Goal: Task Accomplishment & Management: Manage account settings

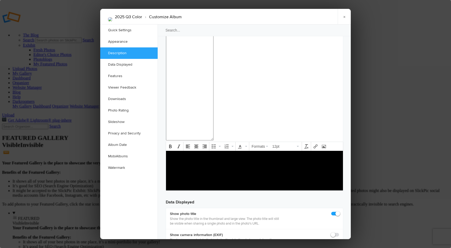
scroll to position [578, 0]
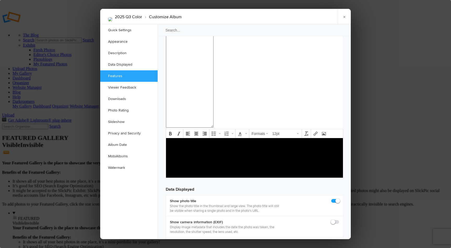
click at [81, 51] on div at bounding box center [225, 124] width 451 height 248
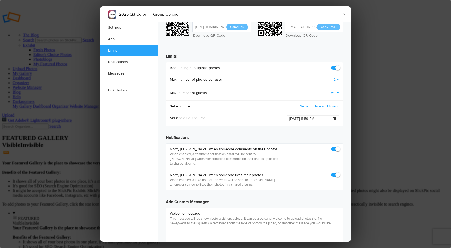
scroll to position [234, 0]
click at [334, 117] on span at bounding box center [334, 118] width 3 height 3
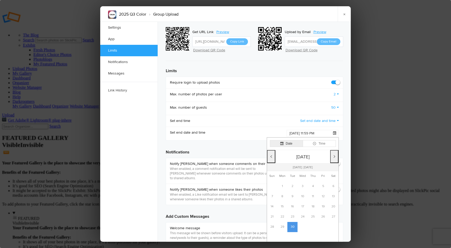
scroll to position [220, 0]
click at [319, 140] on button "Time" at bounding box center [319, 143] width 33 height 7
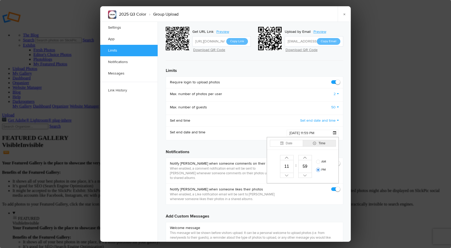
click at [293, 140] on button "Date" at bounding box center [286, 143] width 33 height 7
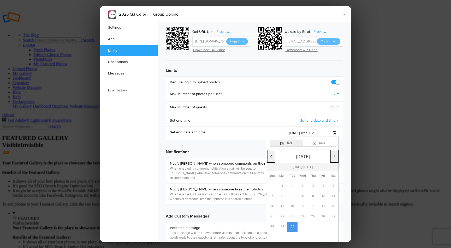
click at [333, 150] on button "Next month" at bounding box center [334, 156] width 8 height 13
click at [301, 182] on td "1" at bounding box center [302, 187] width 10 height 10
type input "[DATE] 11:59 PM"
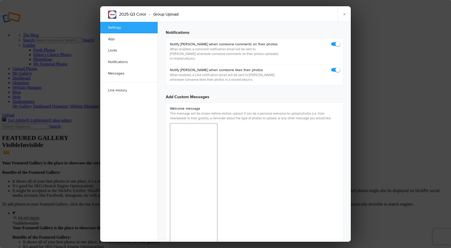
scroll to position [373, 0]
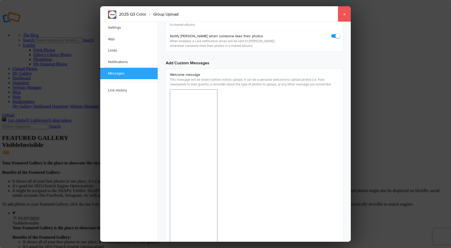
click at [343, 12] on link "×" at bounding box center [344, 14] width 13 height 16
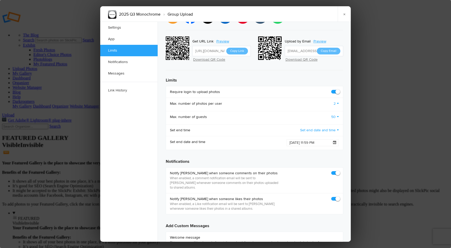
scroll to position [210, 0]
click at [334, 141] on span at bounding box center [334, 142] width 3 height 3
click at [334, 160] on button "Next month" at bounding box center [334, 166] width 8 height 13
click at [301, 191] on td "1" at bounding box center [302, 196] width 10 height 10
type input "[DATE] 11:59 PM"
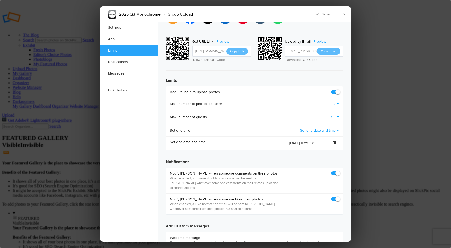
click at [135, 145] on ul "Settings App Limits Notifications Messages Link History" at bounding box center [128, 132] width 57 height 220
click at [348, 15] on link "×" at bounding box center [344, 14] width 13 height 16
